Goal: Information Seeking & Learning: Learn about a topic

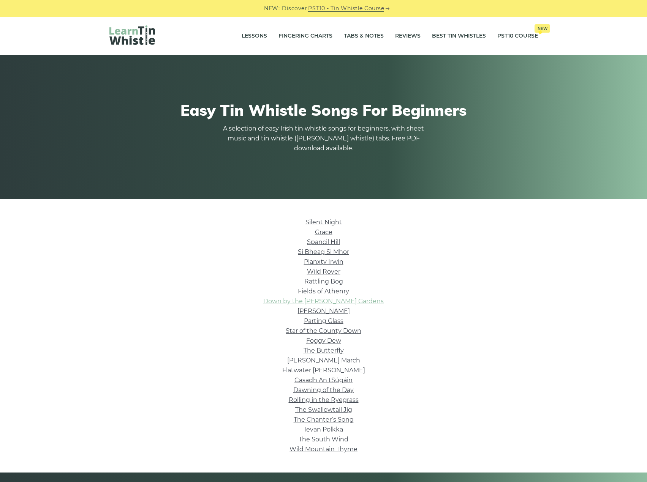
click at [354, 299] on link "Down by the Sally Gardens" at bounding box center [323, 301] width 120 height 7
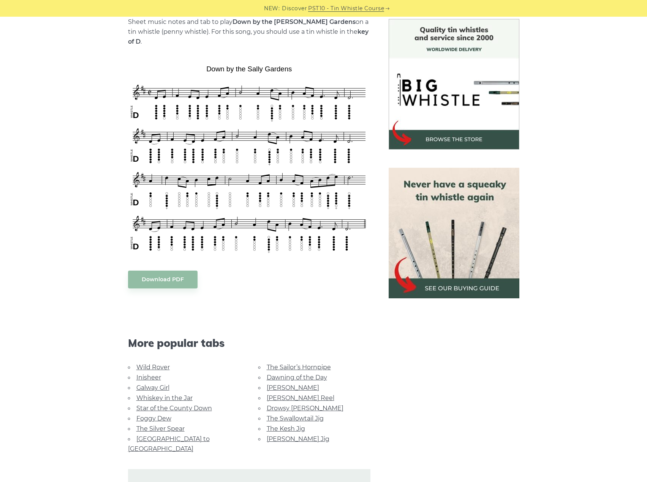
scroll to position [304, 0]
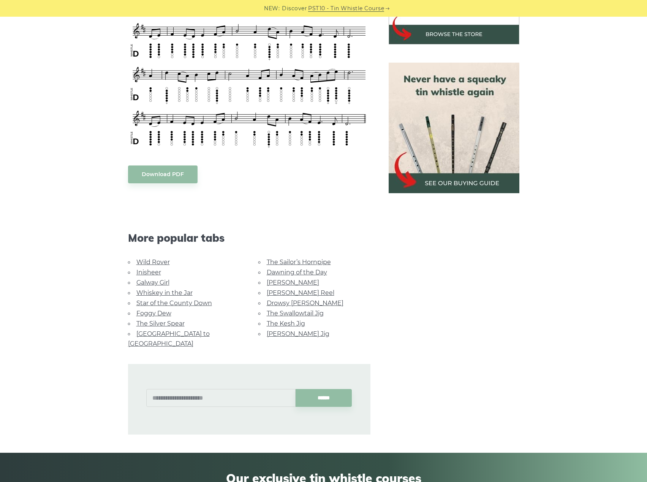
click at [287, 320] on link "The Kesh Jig" at bounding box center [286, 323] width 38 height 7
click at [164, 279] on link "Galway Girl" at bounding box center [152, 282] width 33 height 7
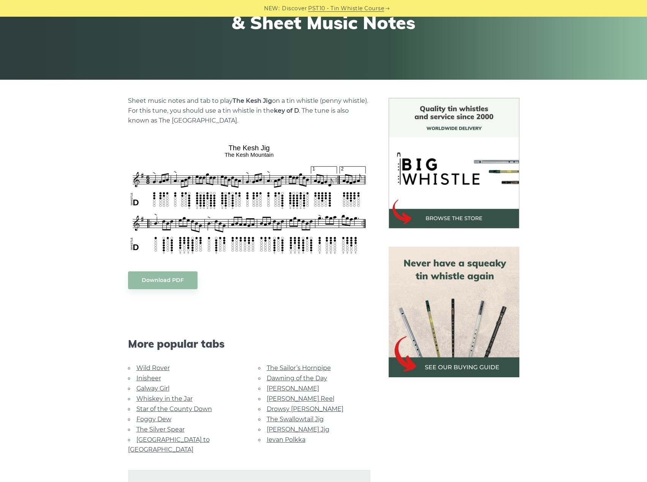
scroll to position [342, 0]
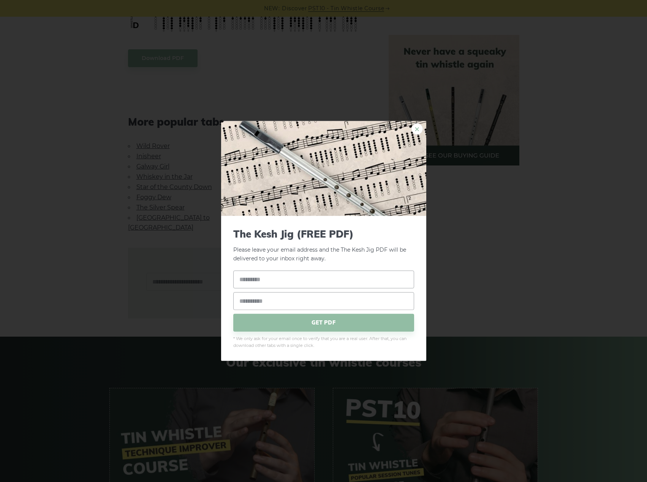
click at [417, 131] on link "×" at bounding box center [416, 128] width 11 height 11
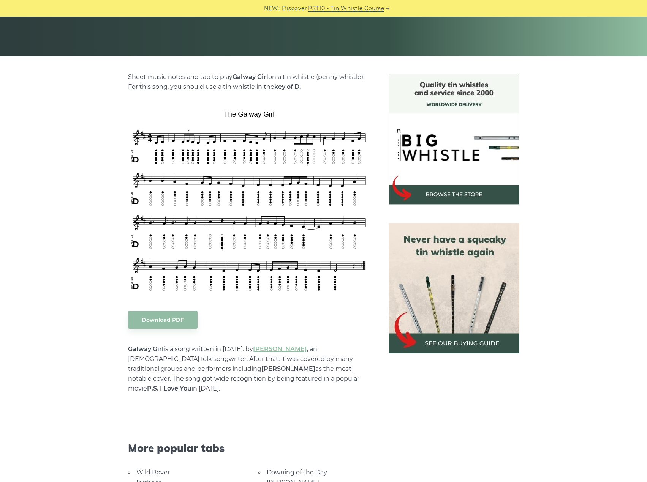
scroll to position [190, 0]
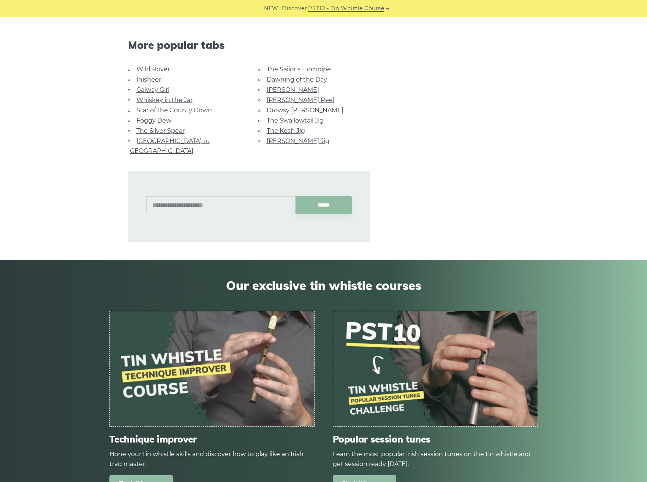
scroll to position [304, 0]
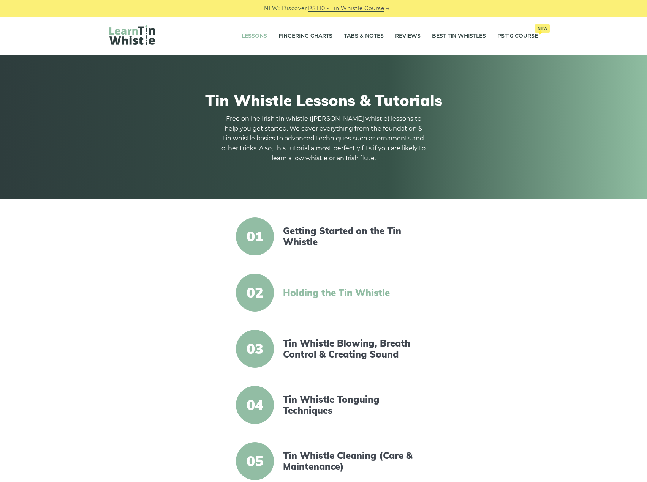
click at [356, 293] on link "Holding the Tin Whistle" at bounding box center [348, 293] width 131 height 11
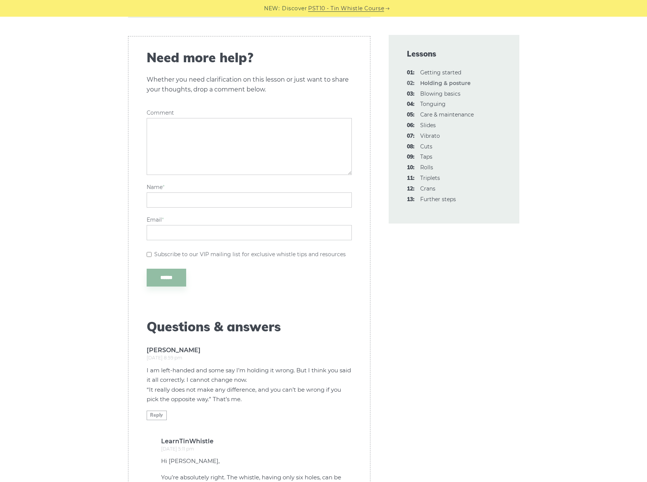
scroll to position [1139, 0]
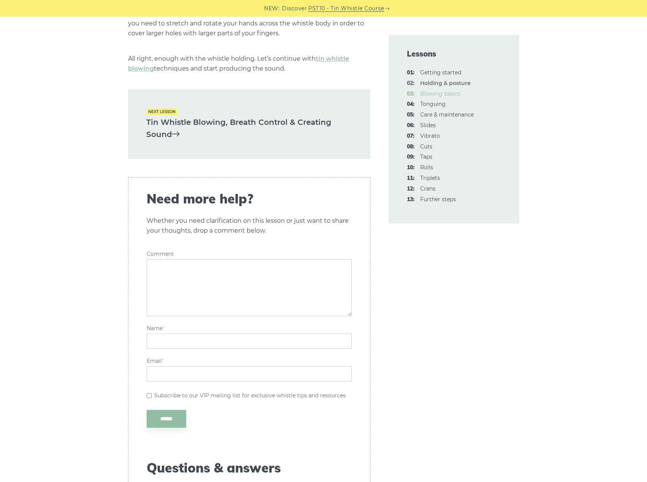
click at [448, 94] on link "03: Blowing basics" at bounding box center [440, 93] width 40 height 7
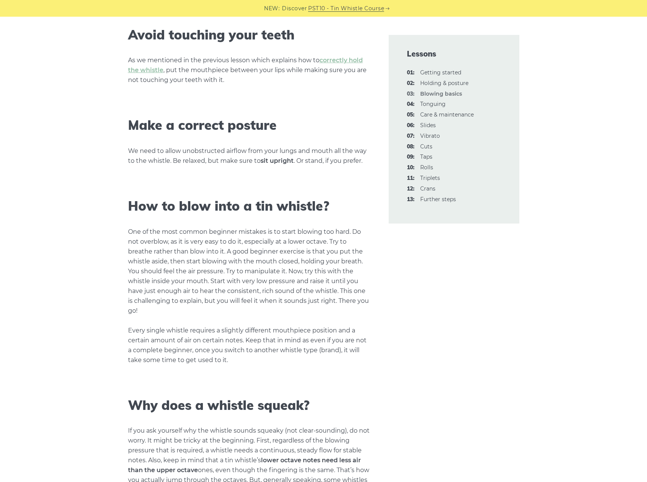
scroll to position [570, 0]
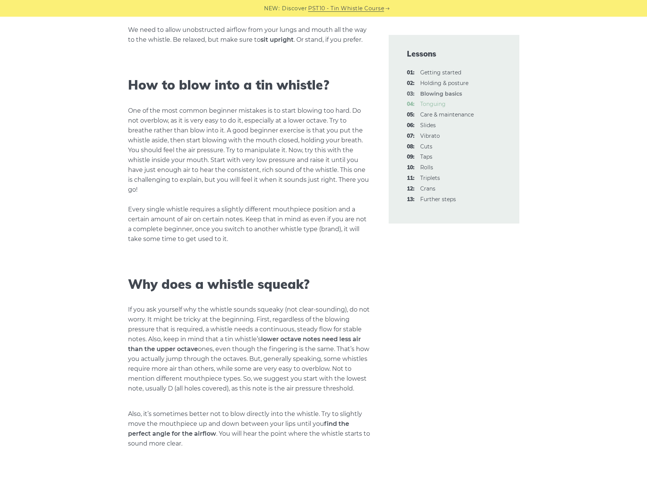
click at [433, 103] on link "04: Tonguing" at bounding box center [432, 104] width 25 height 7
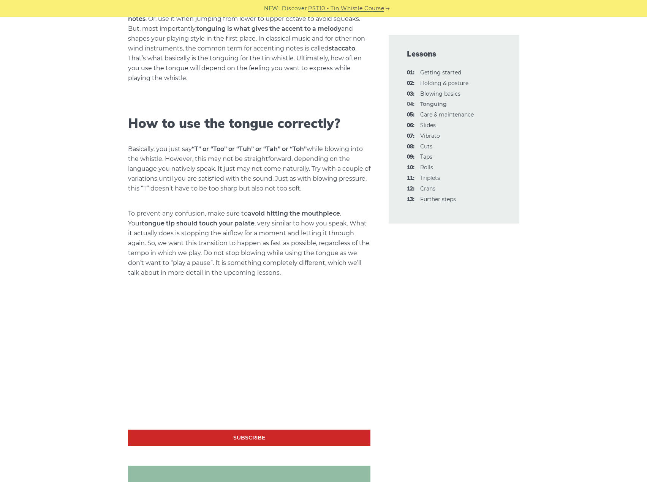
scroll to position [608, 0]
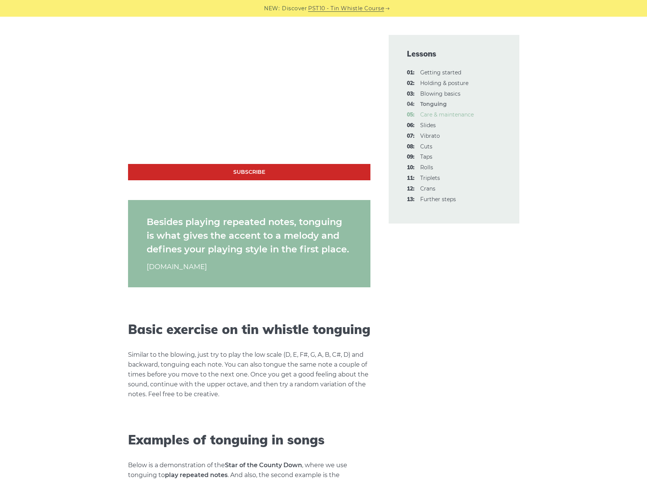
click at [442, 117] on link "05: Care & maintenance" at bounding box center [447, 114] width 54 height 7
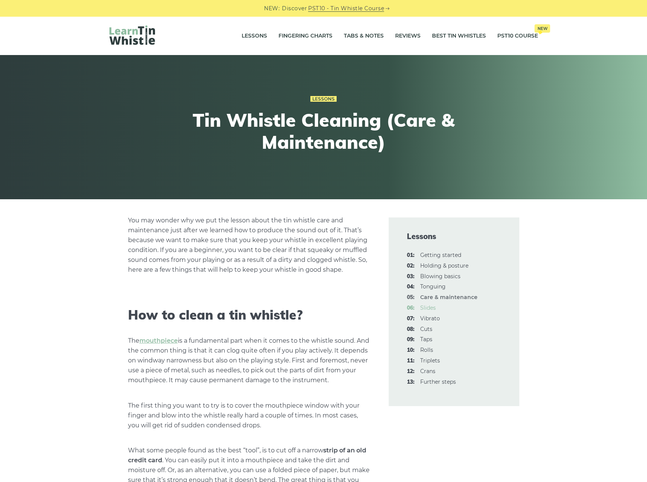
click at [425, 308] on link "06: Slides" at bounding box center [428, 308] width 16 height 7
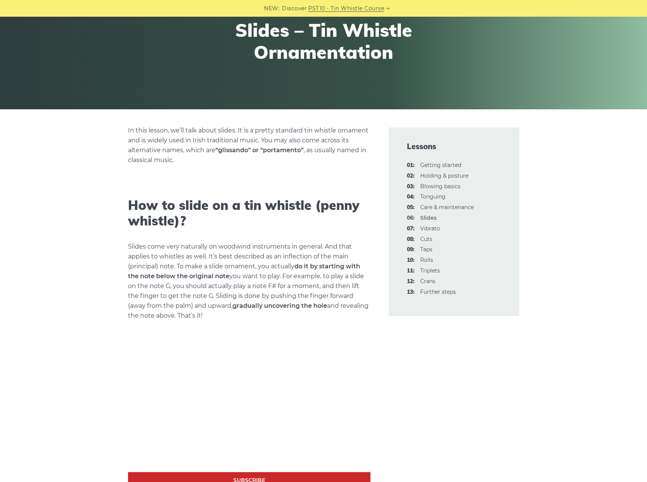
scroll to position [152, 0]
